Goal: Transaction & Acquisition: Purchase product/service

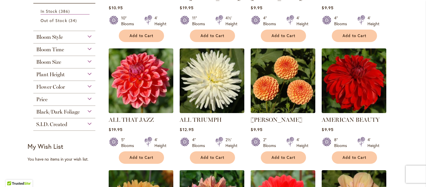
scroll to position [207, 0]
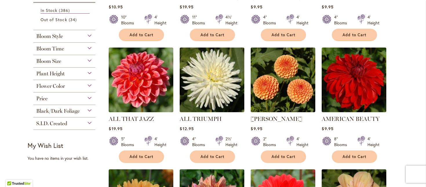
click at [87, 85] on div "Flower Color" at bounding box center [64, 84] width 62 height 9
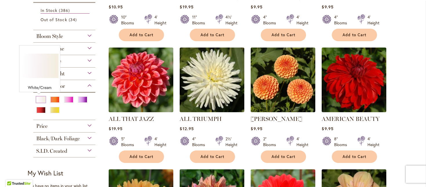
click at [41, 102] on div "White/Cream" at bounding box center [40, 99] width 9 height 6
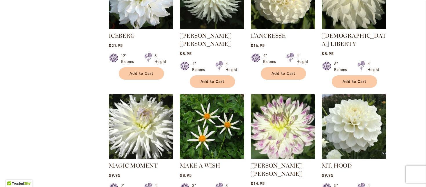
scroll to position [544, 0]
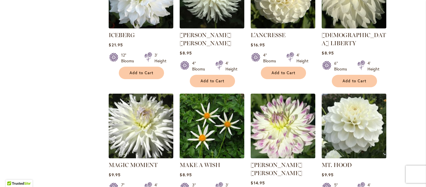
click at [354, 126] on img at bounding box center [354, 126] width 68 height 68
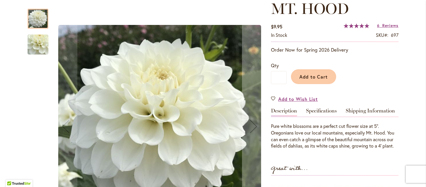
scroll to position [86, 0]
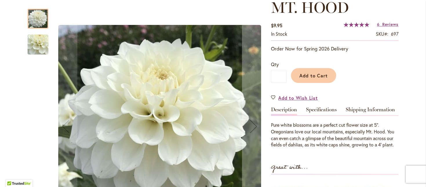
click at [37, 48] on img "MT. HOOD" at bounding box center [38, 44] width 42 height 39
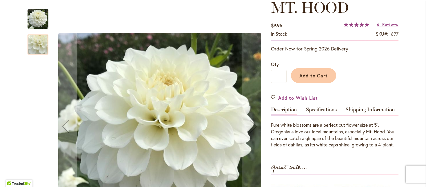
click at [28, 21] on img "MT. HOOD" at bounding box center [38, 18] width 21 height 21
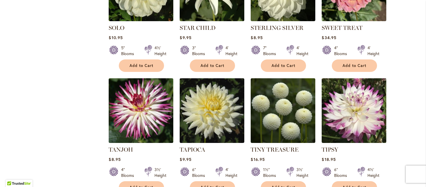
scroll to position [932, 0]
